Goal: Find specific page/section: Find specific page/section

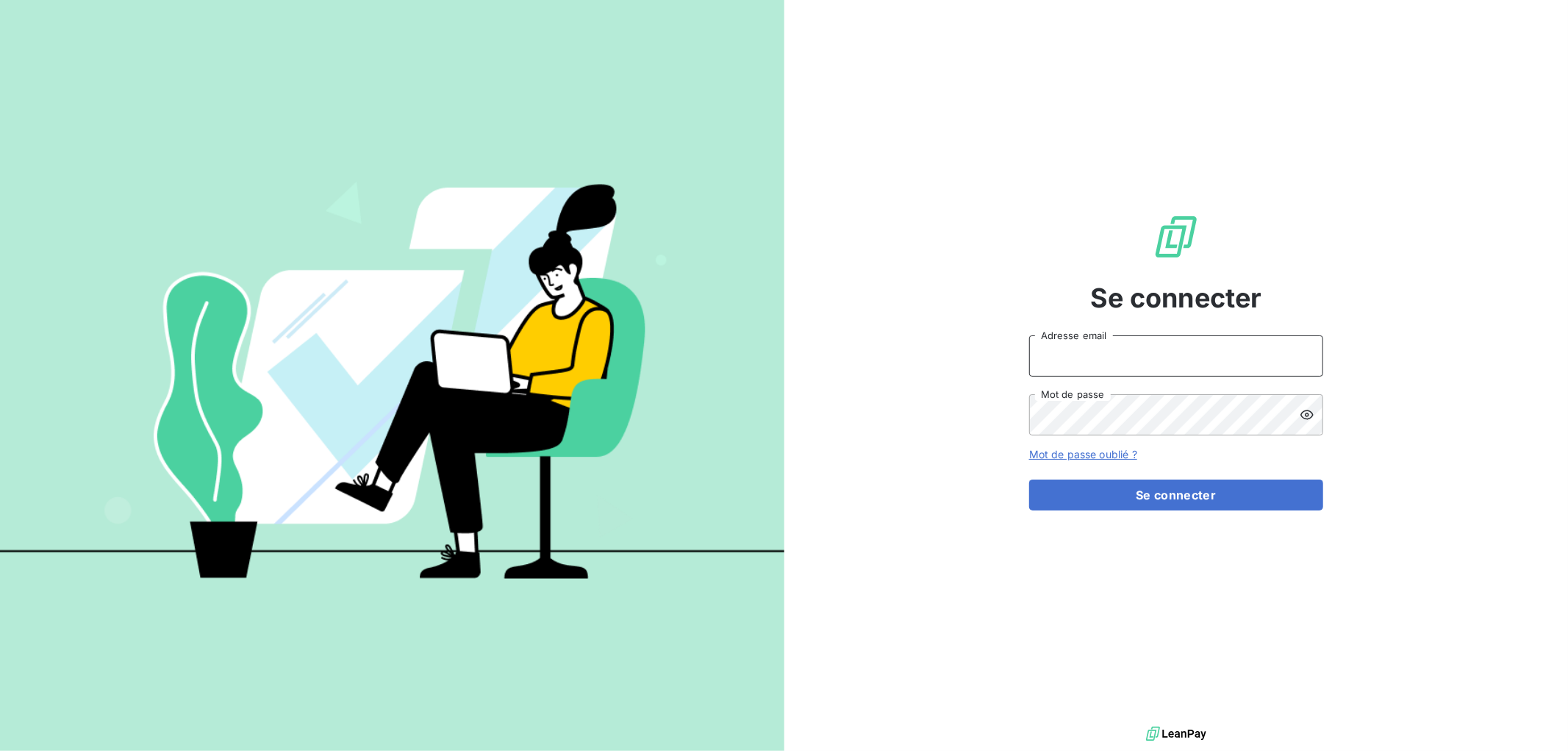
type input "[EMAIL_ADDRESS][DOMAIN_NAME]"
click at [1216, 478] on form "[EMAIL_ADDRESS][DOMAIN_NAME] Adresse email Mot de passe Mot de passe oublié ? S…" at bounding box center [1176, 423] width 294 height 175
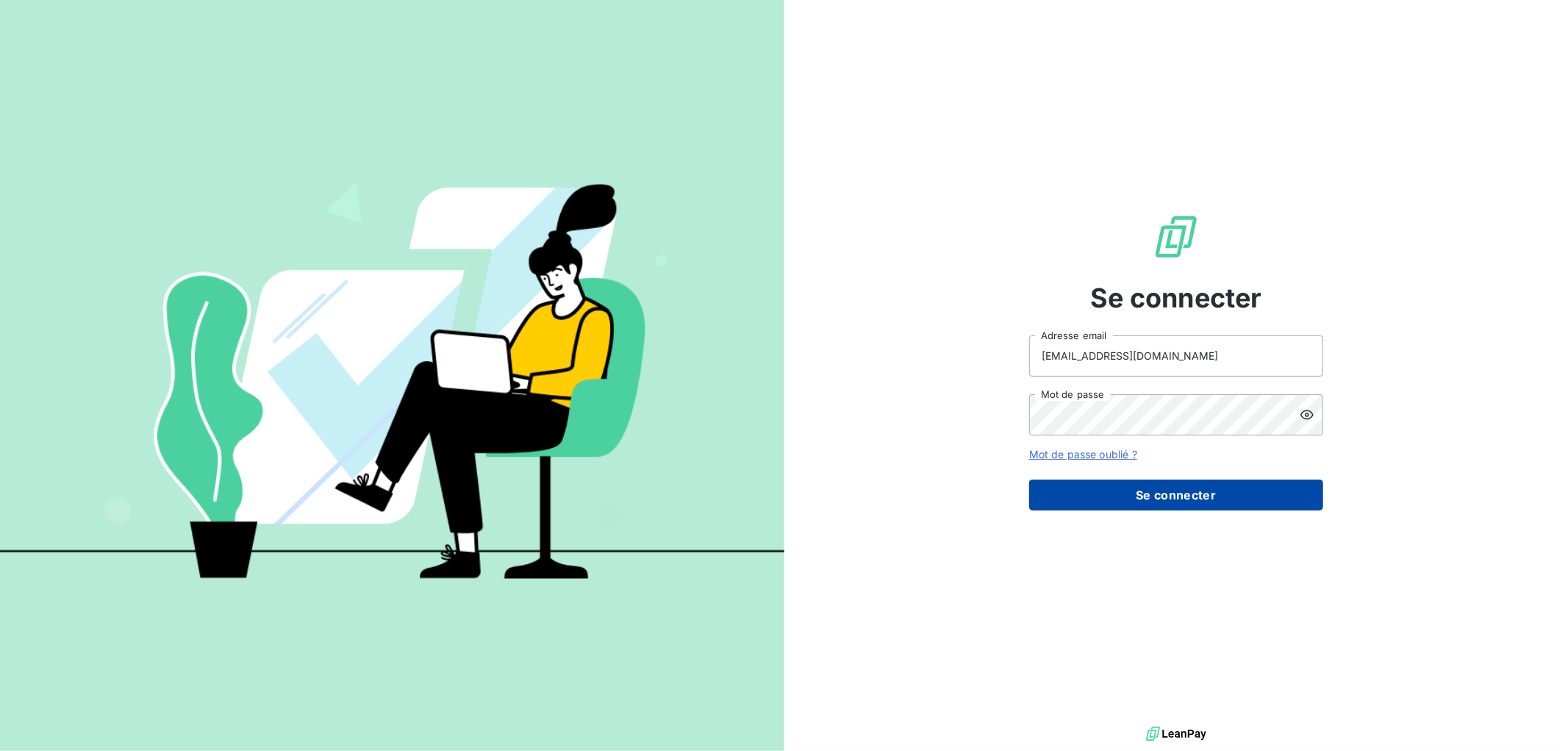
click at [1204, 502] on button "Se connecter" at bounding box center [1176, 494] width 294 height 31
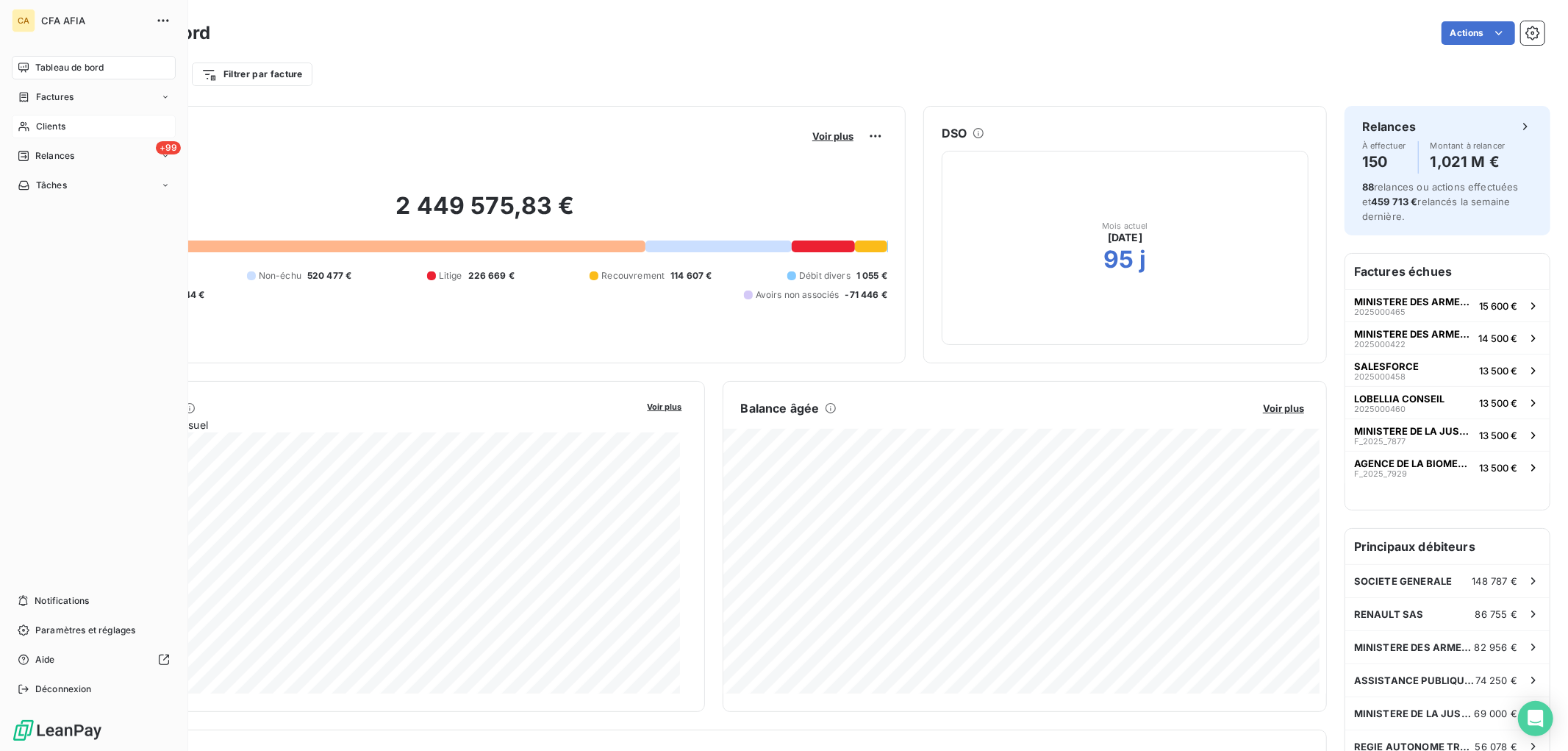
click at [39, 125] on span "Clients" at bounding box center [51, 126] width 30 height 13
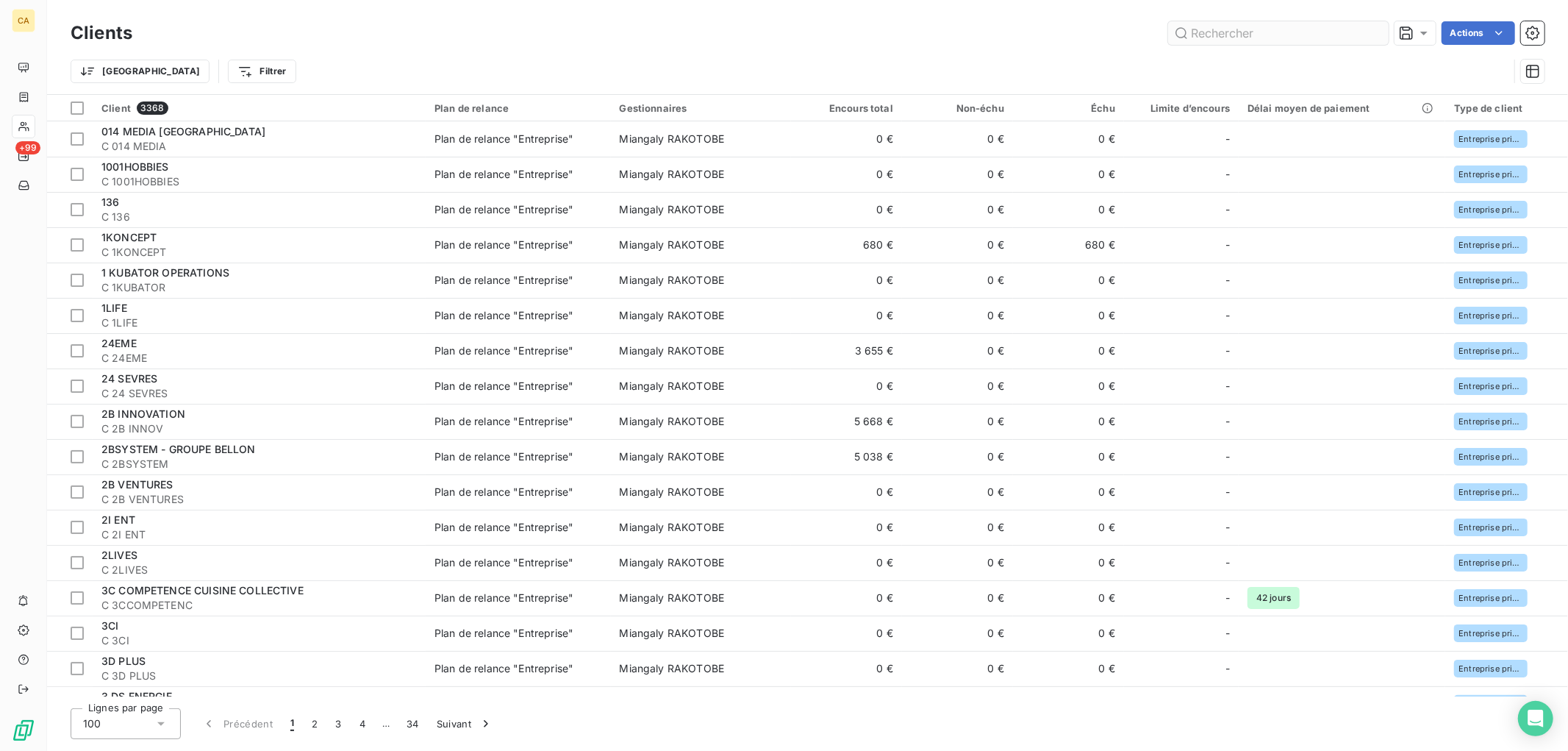
click at [1237, 34] on input "text" at bounding box center [1278, 34] width 221 height 24
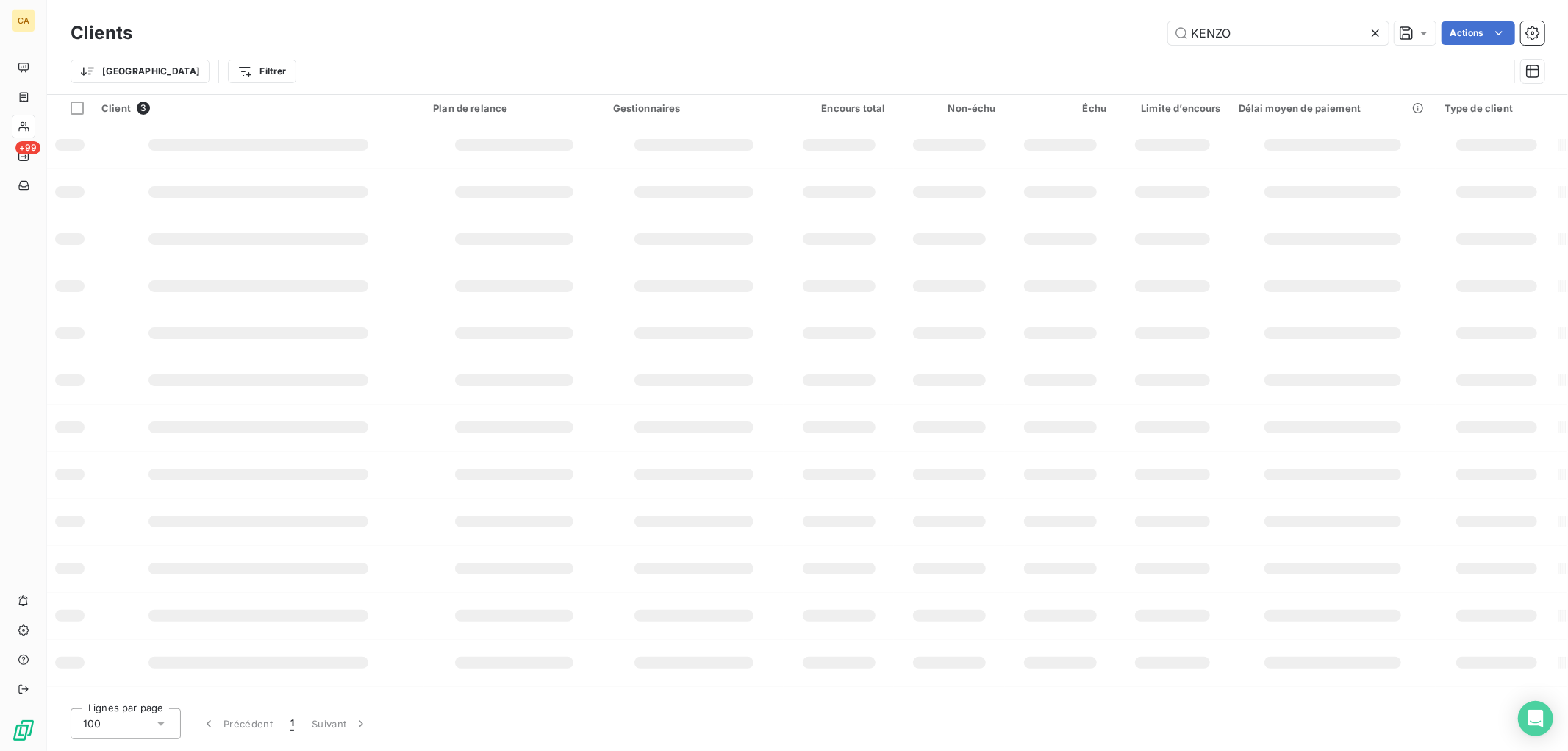
type input "KENZO"
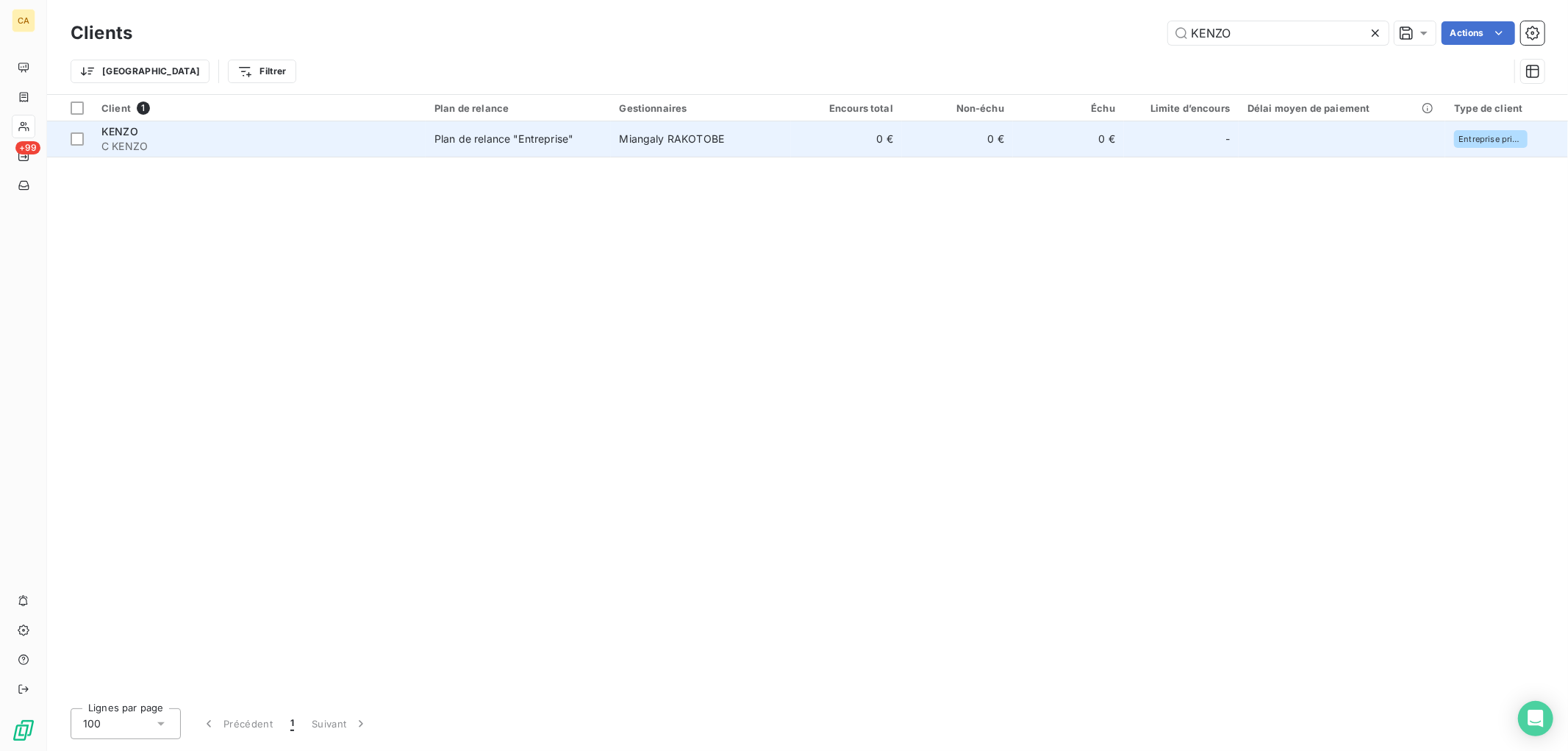
click at [372, 139] on span "C KENZO" at bounding box center [259, 146] width 315 height 15
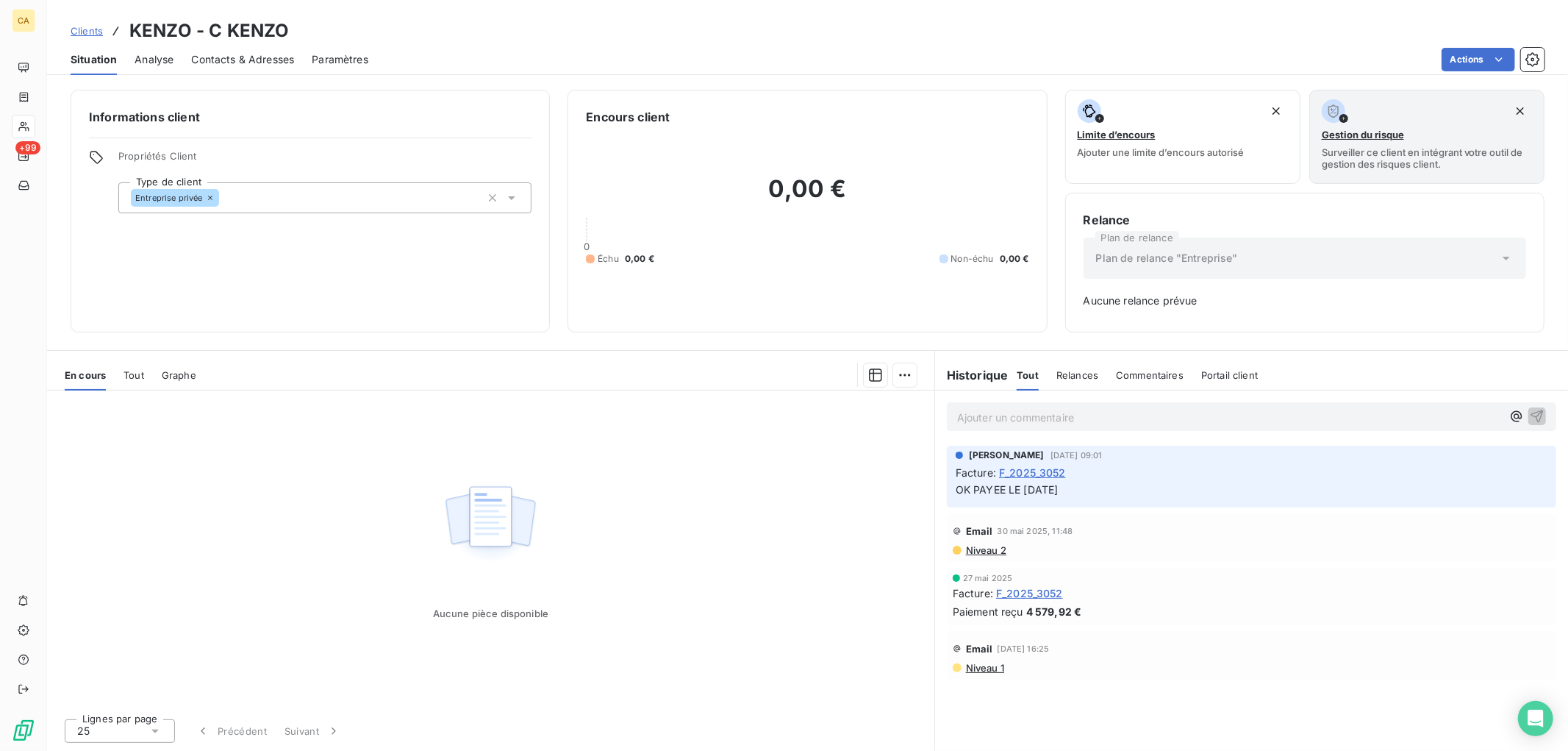
click at [1015, 466] on span "F_2025_3052" at bounding box center [1033, 472] width 67 height 16
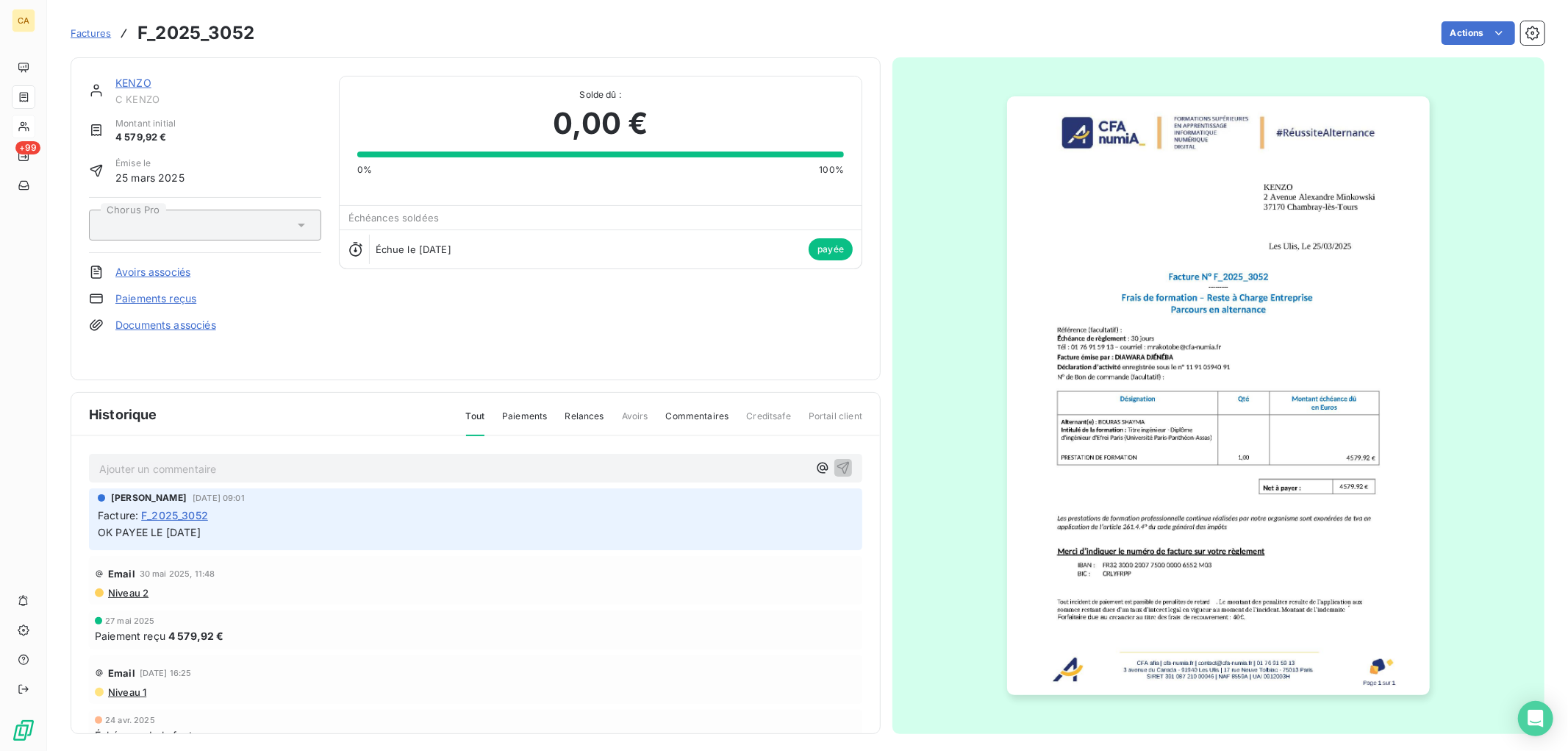
click at [1225, 447] on img "button" at bounding box center [1218, 395] width 423 height 598
